Goal: Information Seeking & Learning: Learn about a topic

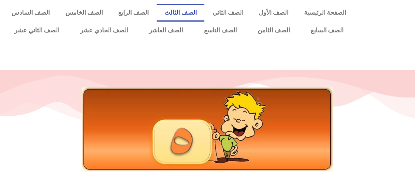
click at [189, 13] on link "الصف الثالث" at bounding box center [181, 13] width 48 height 18
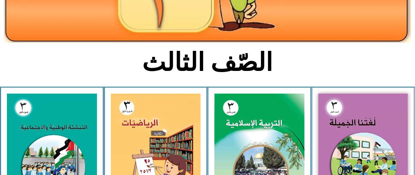
scroll to position [134, 0]
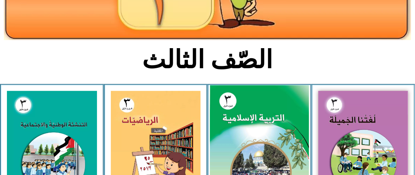
click at [258, 112] on img at bounding box center [259, 146] width 99 height 123
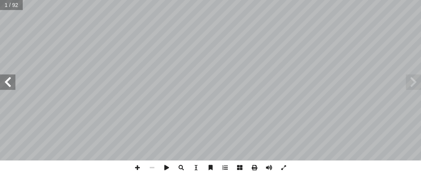
click at [9, 82] on span at bounding box center [7, 81] width 15 height 15
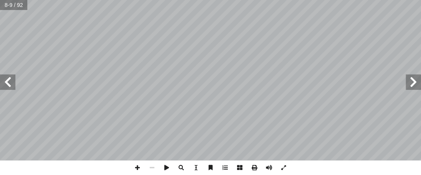
click at [9, 82] on span at bounding box center [7, 81] width 15 height 15
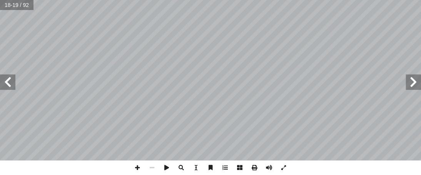
click at [9, 82] on span at bounding box center [7, 81] width 15 height 15
click at [136, 165] on span at bounding box center [137, 167] width 15 height 15
click at [137, 166] on span at bounding box center [137, 167] width 15 height 15
click at [8, 85] on span at bounding box center [7, 81] width 15 height 15
click at [361, 161] on div "٢٠ : َ كون ِ ر ْ ش ُ الم َ قال َ ف ، ِ ن َ م َّ الز َ ن ِ م ً ة َ ر ْ ت َ ف ِ ه…" at bounding box center [210, 87] width 421 height 175
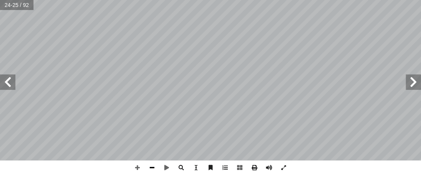
click at [151, 167] on span at bounding box center [152, 167] width 15 height 15
click at [256, 0] on html "الصفحة الرئيسية الصف الأول الصف الثاني الصف الثالث الصف الرابع الصف الخامس الصف…" at bounding box center [210, 35] width 421 height 70
click at [14, 85] on span at bounding box center [7, 81] width 15 height 15
click at [420, 0] on html "الصفحة الرئيسية الصف الأول الصف الثاني الصف الثالث الصف الرابع الصف الخامس الصف…" at bounding box center [210, 35] width 421 height 70
click at [383, 0] on html "الصفحة الرئيسية الصف الأول الصف الثاني الصف الثالث الصف الرابع الصف الخامس الصف…" at bounding box center [210, 35] width 421 height 70
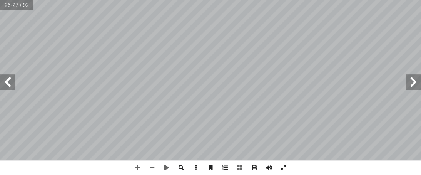
click at [348, 0] on html "الصفحة الرئيسية الصف الأول الصف الثاني الصف الثالث الصف الرابع الصف الخامس الصف…" at bounding box center [210, 35] width 421 height 70
click at [152, 169] on span at bounding box center [152, 167] width 15 height 15
